Goal: Use online tool/utility: Use online tool/utility

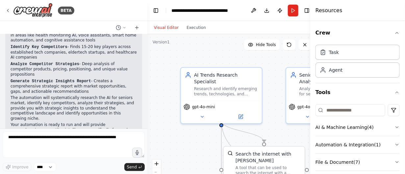
scroll to position [431, 0]
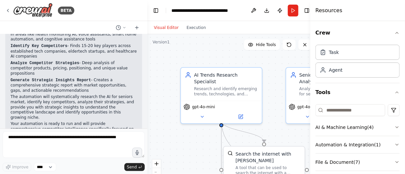
click at [339, 74] on div "Agent" at bounding box center [358, 70] width 84 height 15
click at [340, 73] on div "Agent" at bounding box center [358, 70] width 84 height 15
click at [346, 53] on div "Task" at bounding box center [358, 52] width 84 height 15
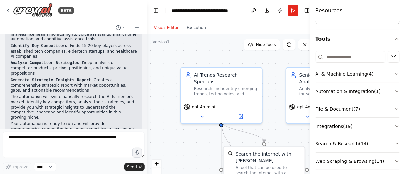
scroll to position [60, 0]
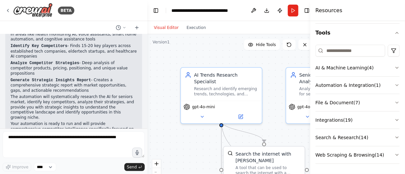
click at [342, 66] on button "AI & Machine Learning ( 4 )" at bounding box center [358, 67] width 84 height 17
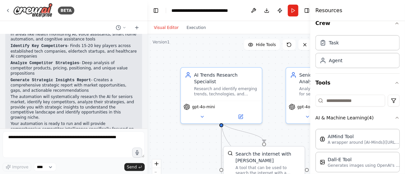
scroll to position [0, 0]
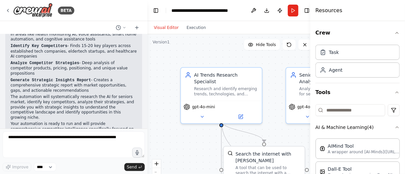
click at [238, 86] on div "Research and identify emerging trends, technologies, and popular topics in the …" at bounding box center [226, 91] width 64 height 11
click at [245, 86] on div "Research and identify emerging trends, technologies, and popular topics in the …" at bounding box center [226, 91] width 64 height 11
click at [211, 61] on div ".deletable-edge-delete-btn { width: 20px; height: 20px; border: 0px solid #ffff…" at bounding box center [233, 116] width 170 height 165
click at [203, 104] on div "gpt-4o-mini" at bounding box center [221, 112] width 81 height 23
click at [156, 71] on div ".deletable-edge-delete-btn { width: 20px; height: 20px; border: 0px solid #ffff…" at bounding box center [233, 116] width 170 height 165
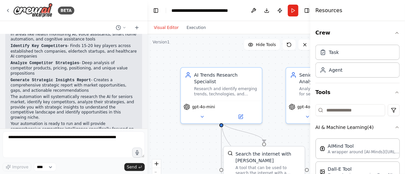
click at [204, 114] on icon at bounding box center [202, 116] width 5 height 5
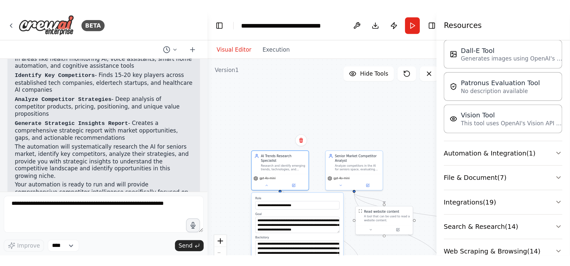
scroll to position [156, 0]
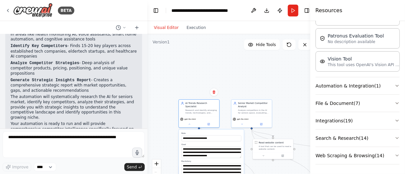
click at [265, 152] on div at bounding box center [273, 155] width 41 height 7
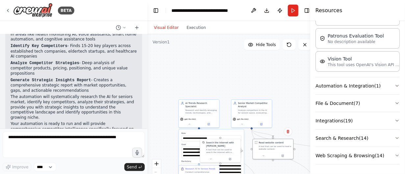
click at [297, 83] on div ".deletable-edge-delete-btn { width: 20px; height: 20px; border: 0px solid #ffff…" at bounding box center [233, 116] width 170 height 165
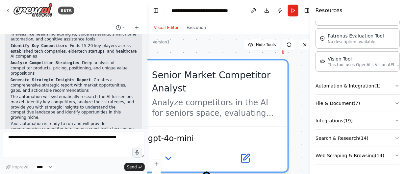
drag, startPoint x: 228, startPoint y: 150, endPoint x: 283, endPoint y: 75, distance: 93.1
click at [283, 75] on div "Senior Market Competitor Analyst Analyze competitors in the AI for seniors spac…" at bounding box center [207, 94] width 162 height 66
